Goal: Information Seeking & Learning: Learn about a topic

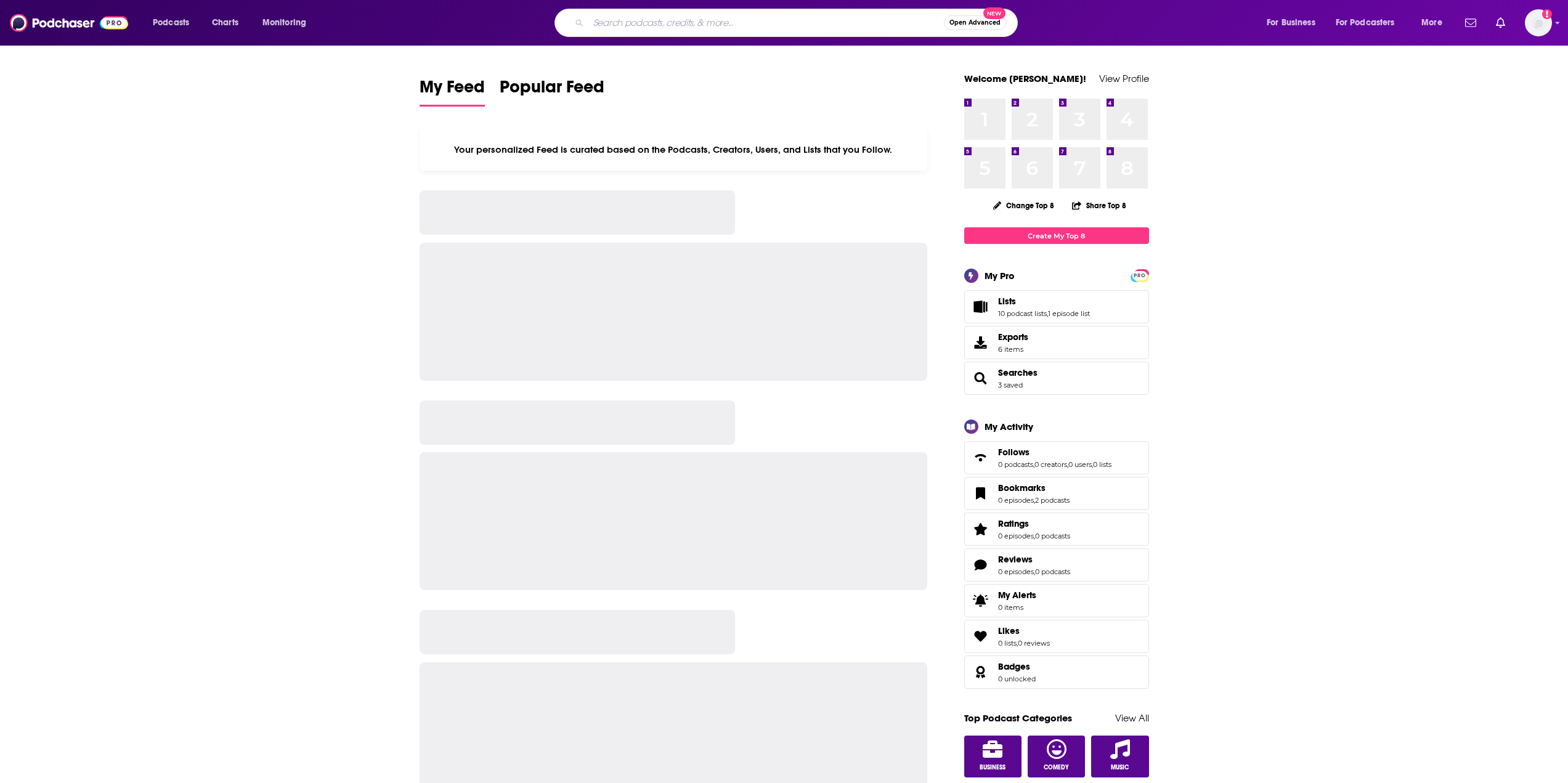
click at [681, 16] on input "Search podcasts, credits, & more..." at bounding box center [766, 23] width 356 height 20
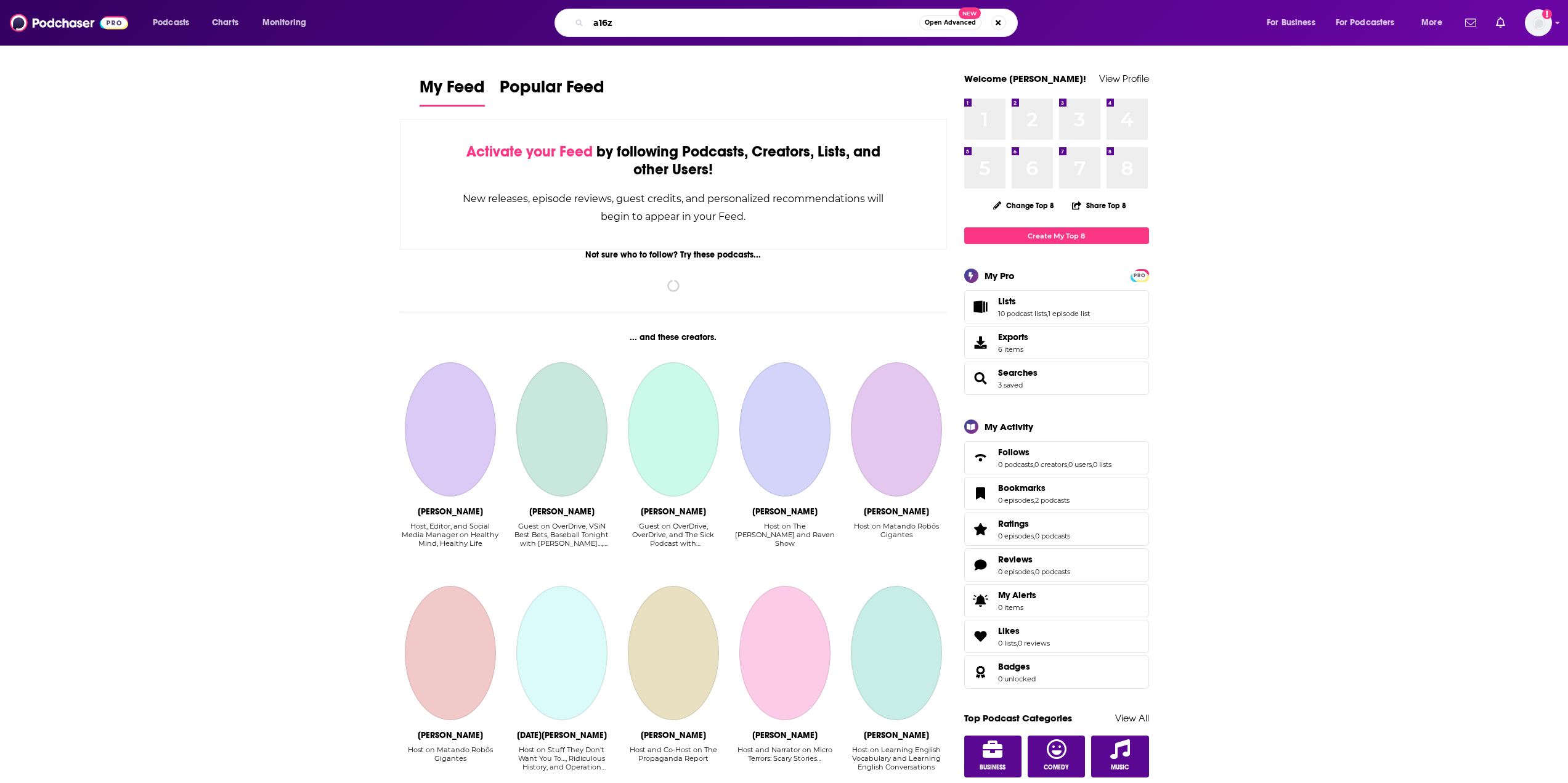
type input "a16z"
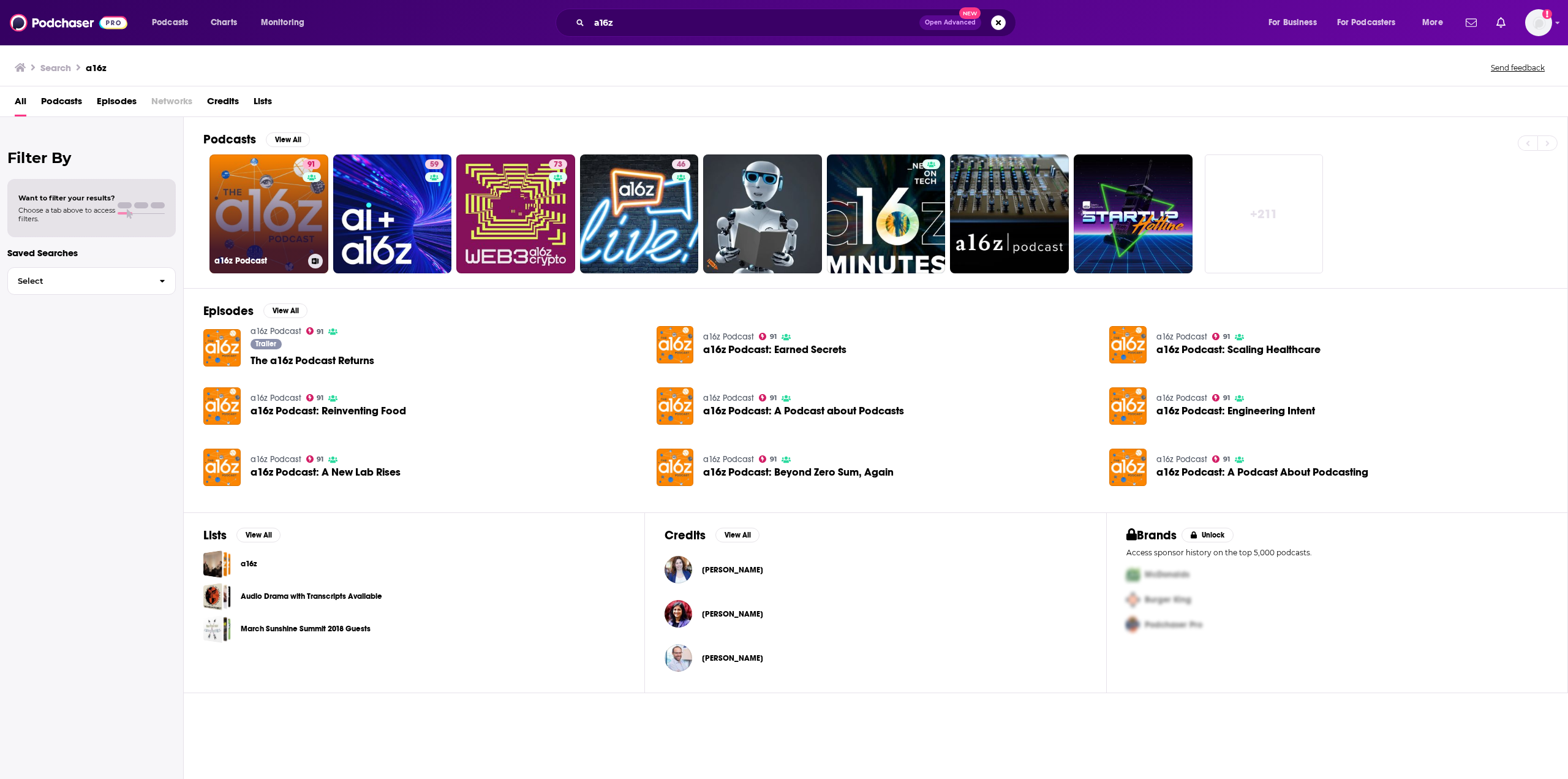
click at [250, 181] on link "91 a16z Podcast" at bounding box center [268, 214] width 119 height 119
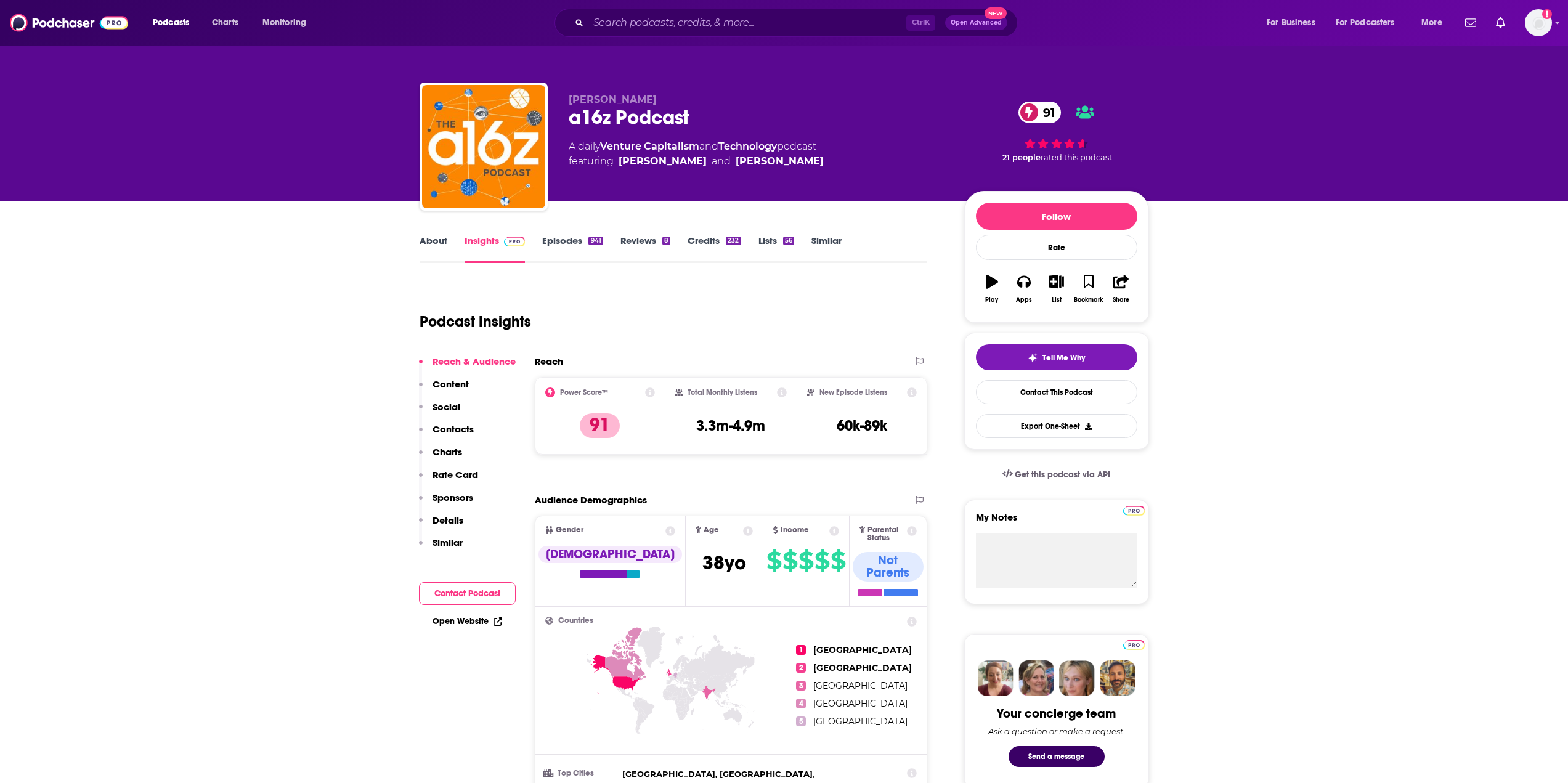
click at [579, 242] on link "Episodes 941" at bounding box center [572, 249] width 60 height 28
